Goal: Find specific page/section: Find specific page/section

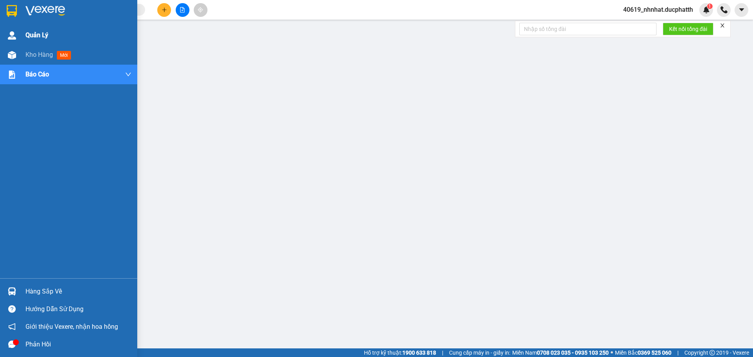
click at [60, 44] on div "Quản Lý" at bounding box center [79, 36] width 106 height 20
click at [63, 49] on div "Kho hàng mới" at bounding box center [79, 55] width 106 height 20
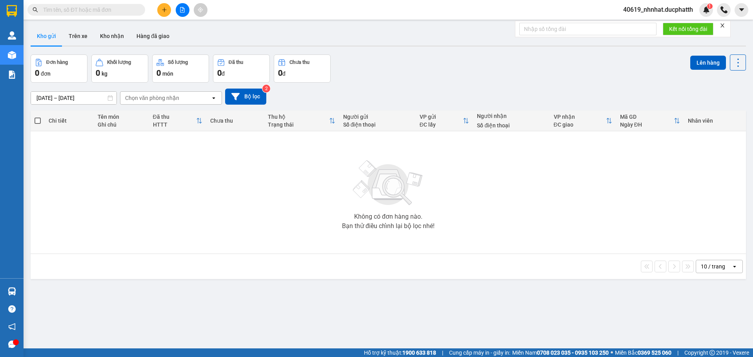
click at [278, 161] on div "Không có đơn hàng nào. Bạn thử điều chỉnh lại bộ lọc nhé!" at bounding box center [389, 193] width 708 height 118
click at [112, 31] on button "Kho nhận" at bounding box center [112, 36] width 36 height 19
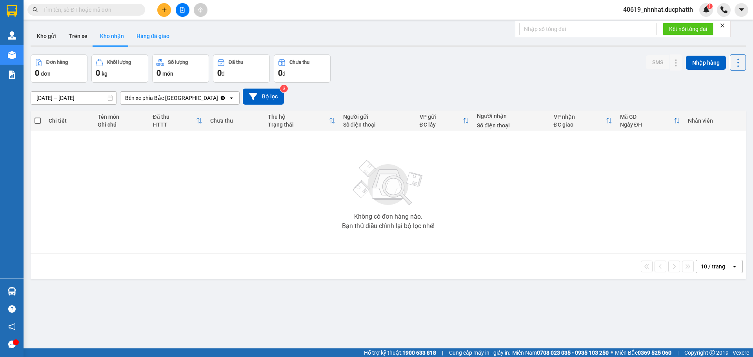
click at [146, 35] on button "Hàng đã giao" at bounding box center [153, 36] width 46 height 19
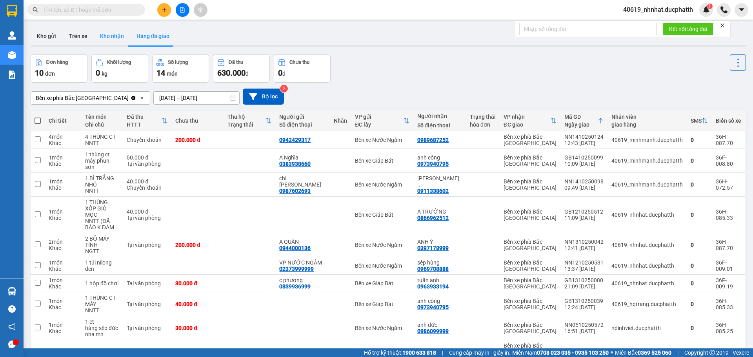
click at [119, 38] on button "Kho nhận" at bounding box center [112, 36] width 36 height 19
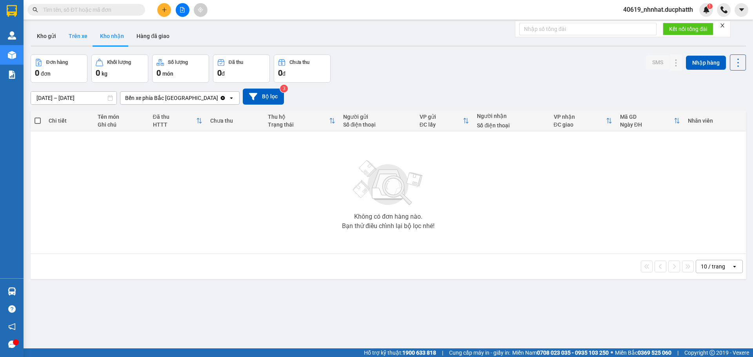
click at [74, 35] on button "Trên xe" at bounding box center [77, 36] width 31 height 19
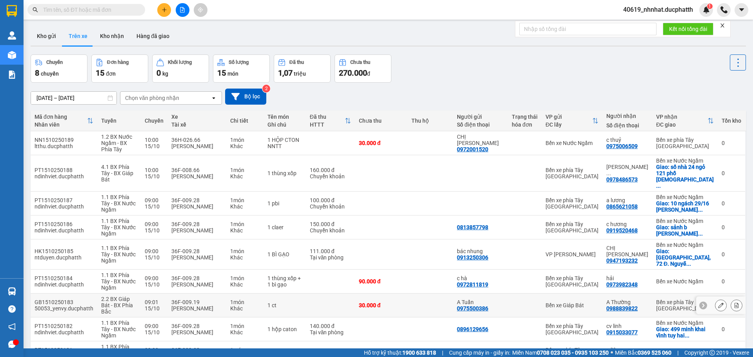
scroll to position [48, 0]
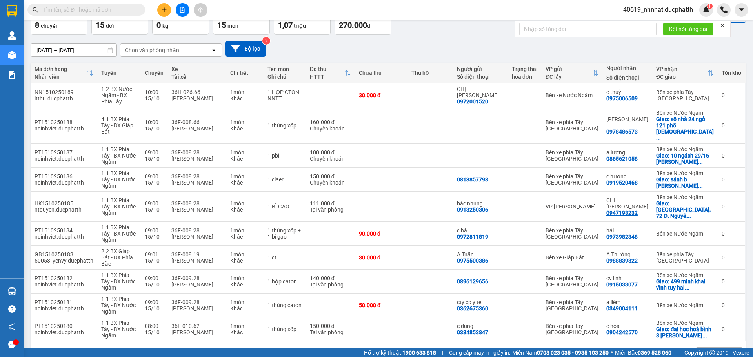
click at [660, 348] on button "2" at bounding box center [661, 354] width 12 height 12
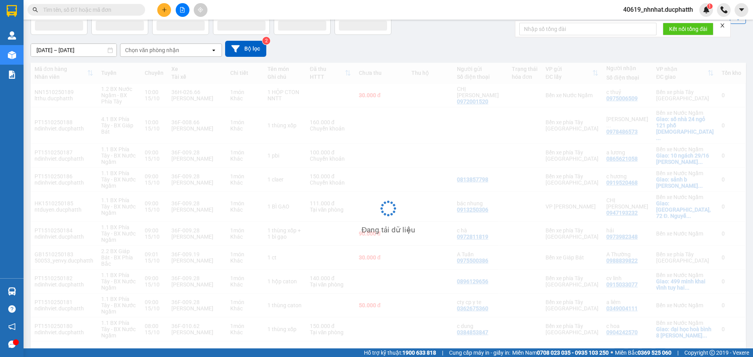
scroll to position [36, 0]
